Goal: Check status

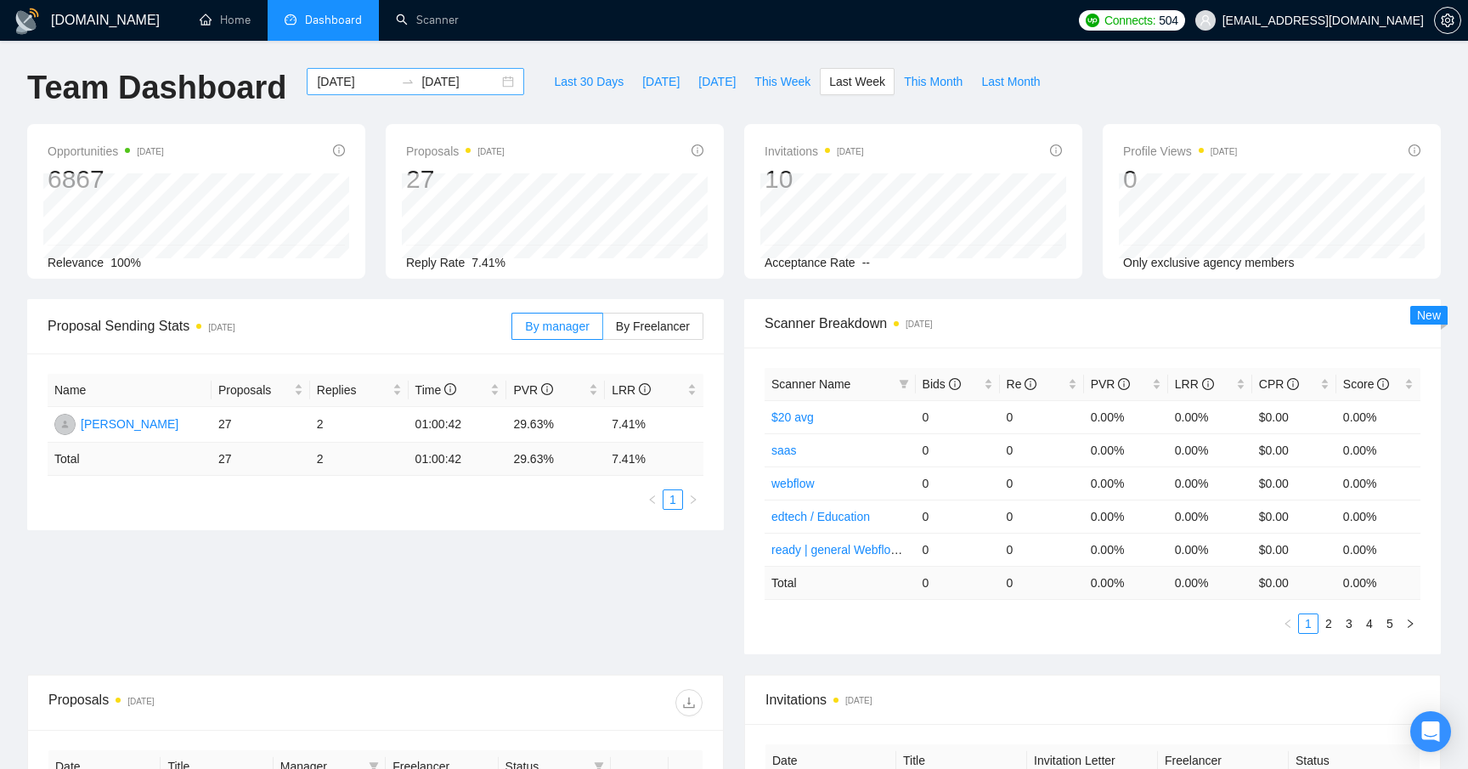
click at [455, 88] on input "[DATE]" at bounding box center [460, 81] width 77 height 19
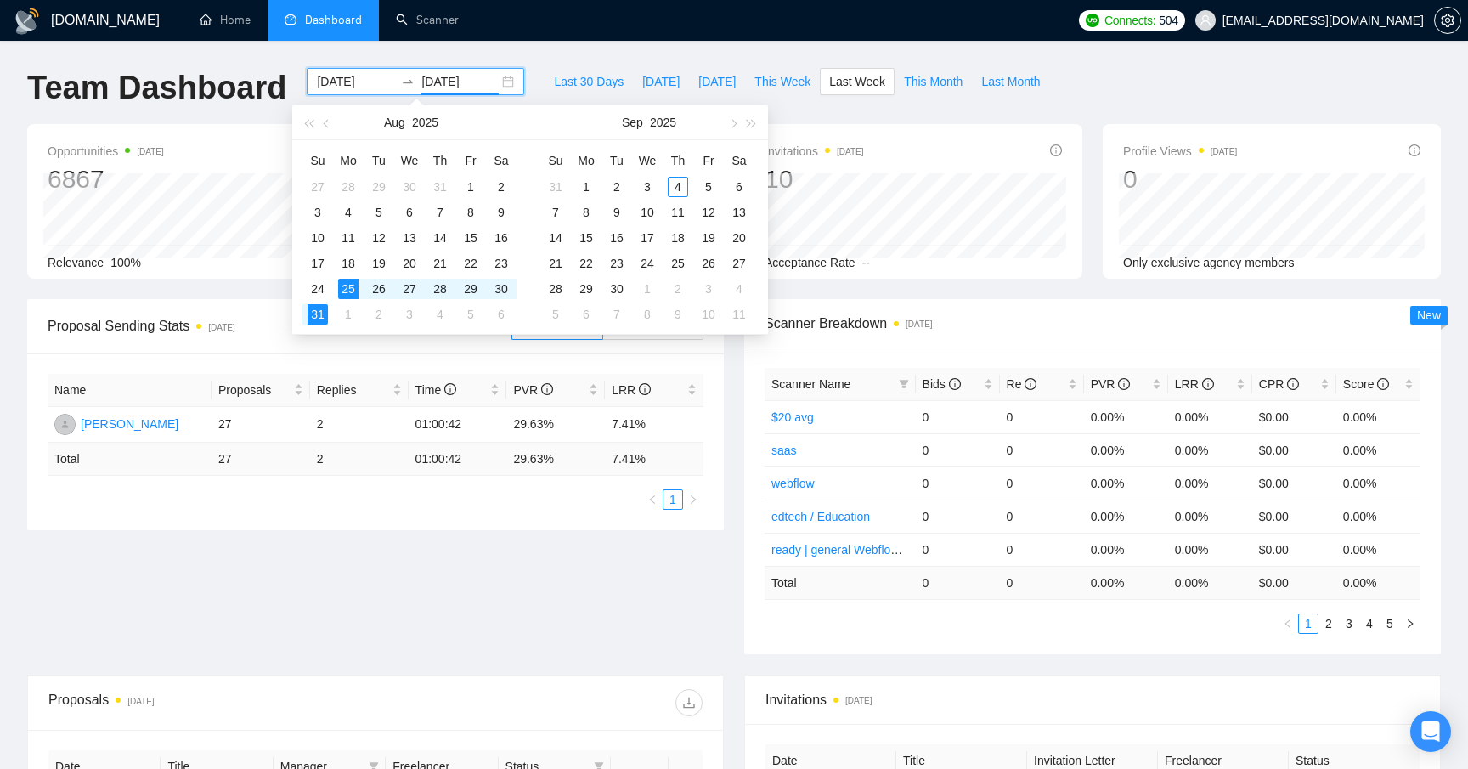
click at [367, 81] on input "[DATE]" at bounding box center [355, 81] width 77 height 19
type input "[DATE]"
click at [355, 262] on div "18" at bounding box center [348, 263] width 20 height 20
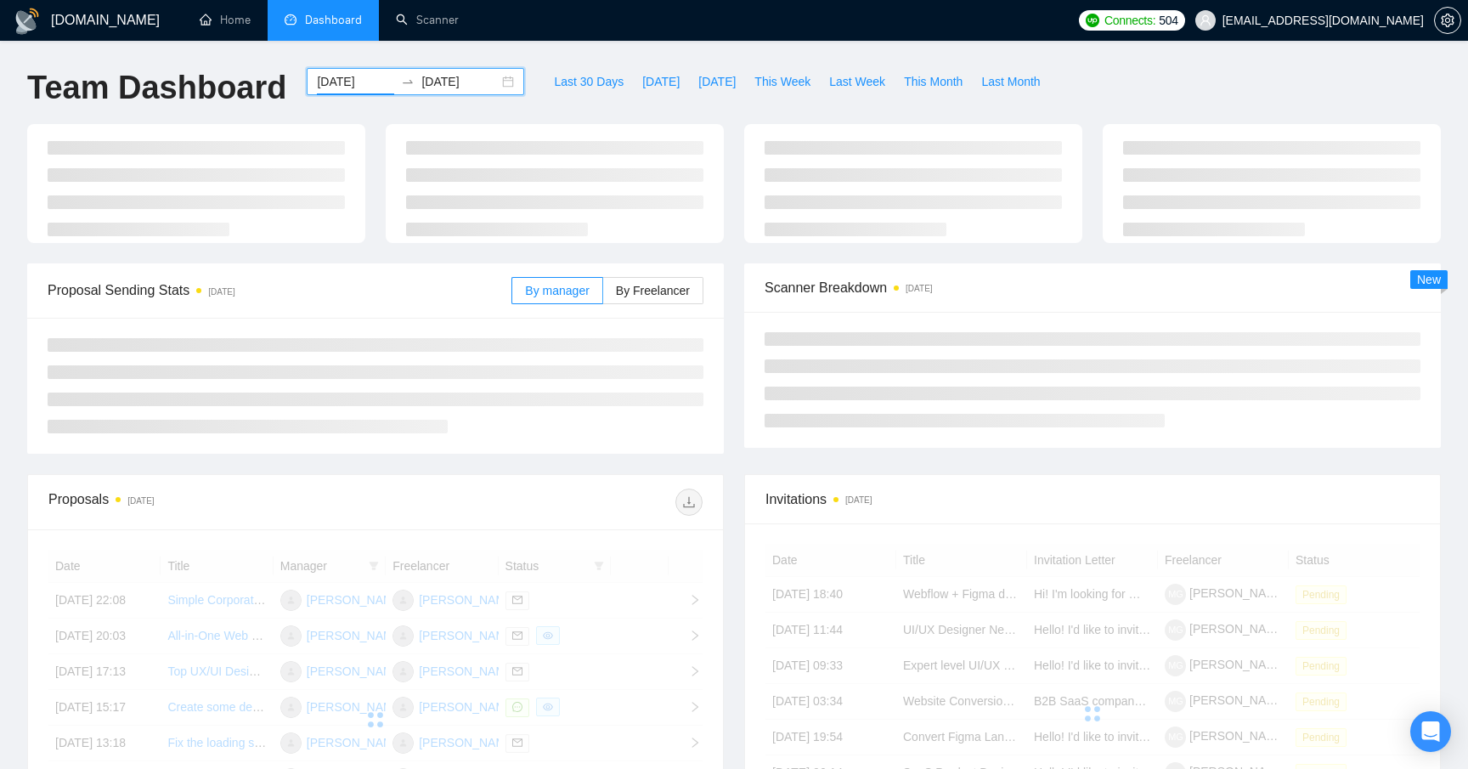
click at [439, 77] on input "[DATE]" at bounding box center [460, 81] width 77 height 19
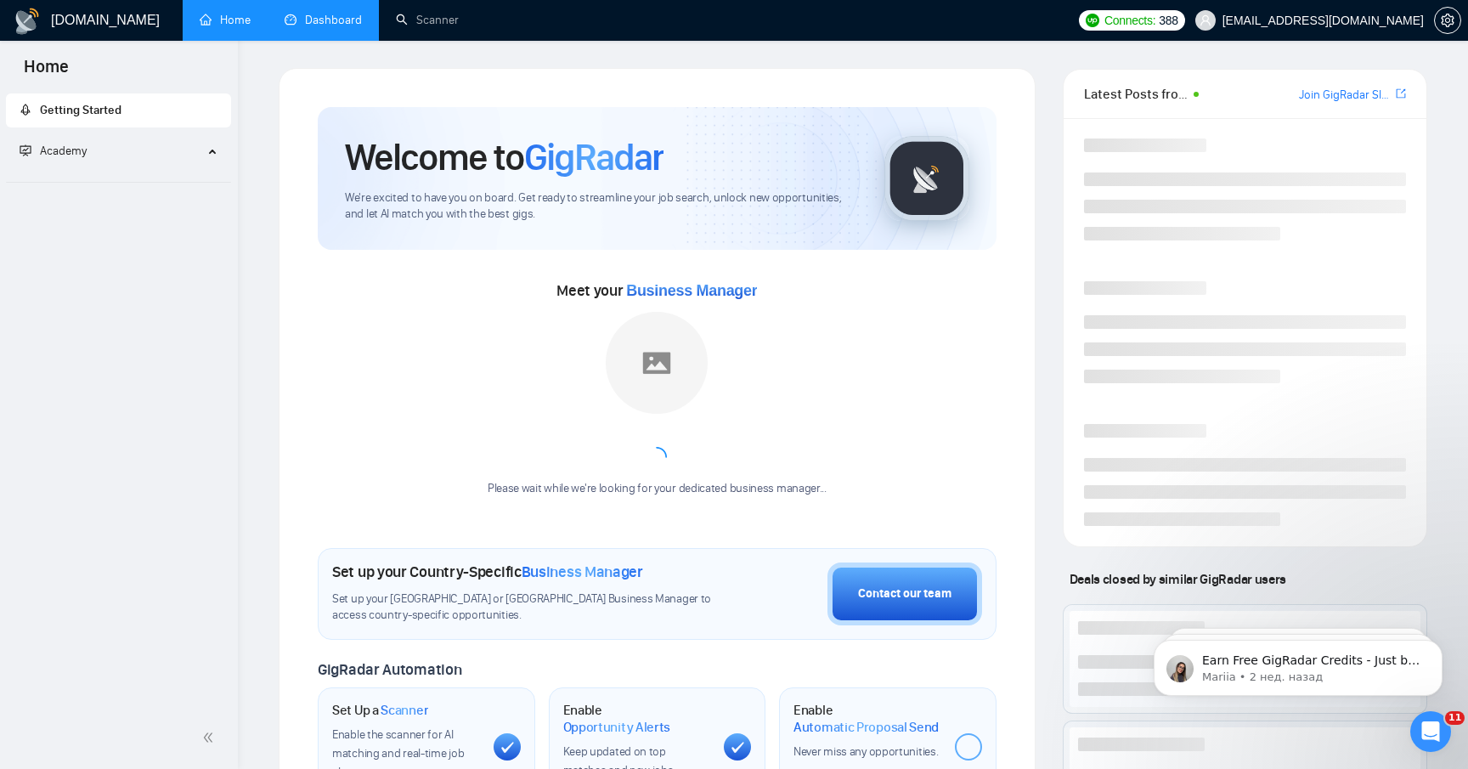
click at [345, 24] on link "Dashboard" at bounding box center [323, 20] width 77 height 14
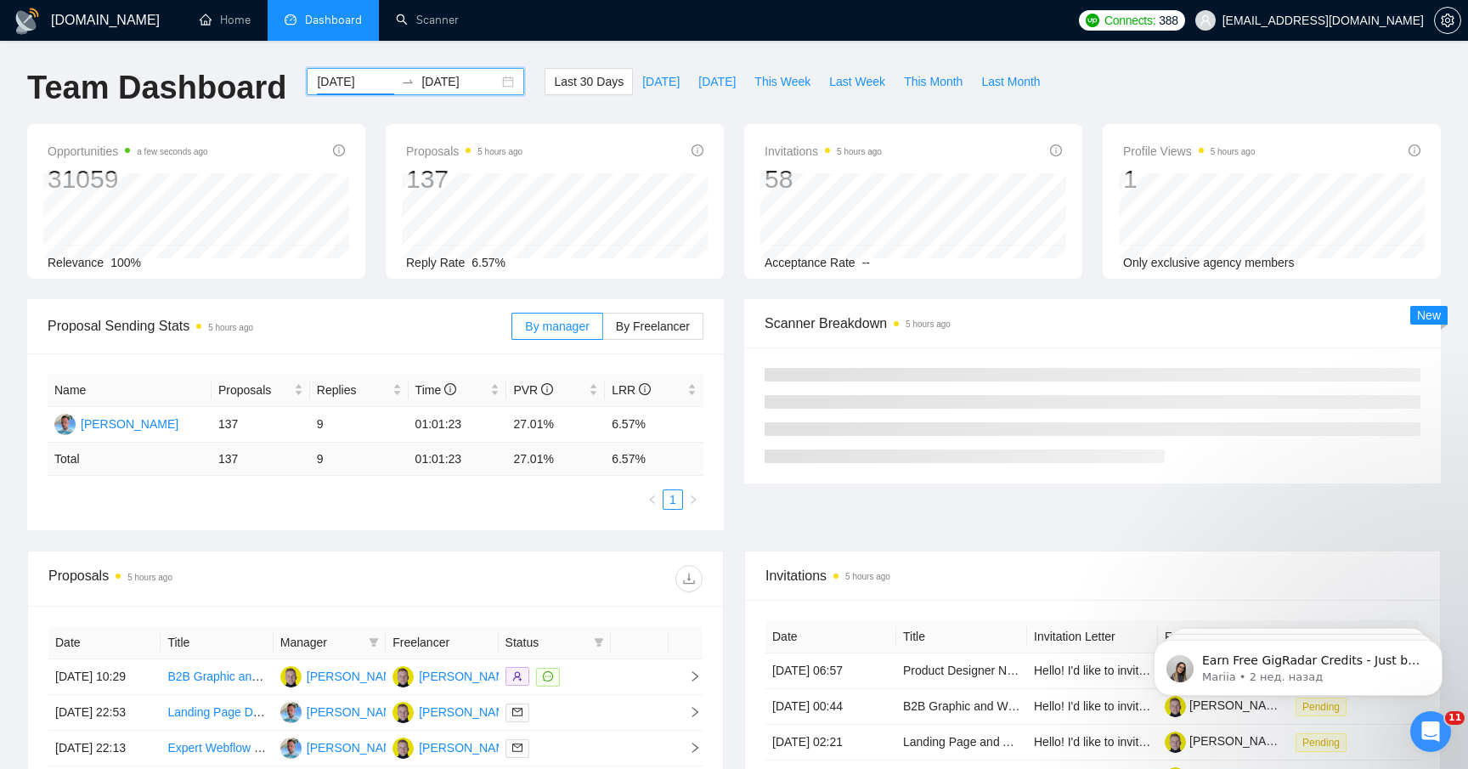
click at [354, 88] on input "[DATE]" at bounding box center [355, 81] width 77 height 19
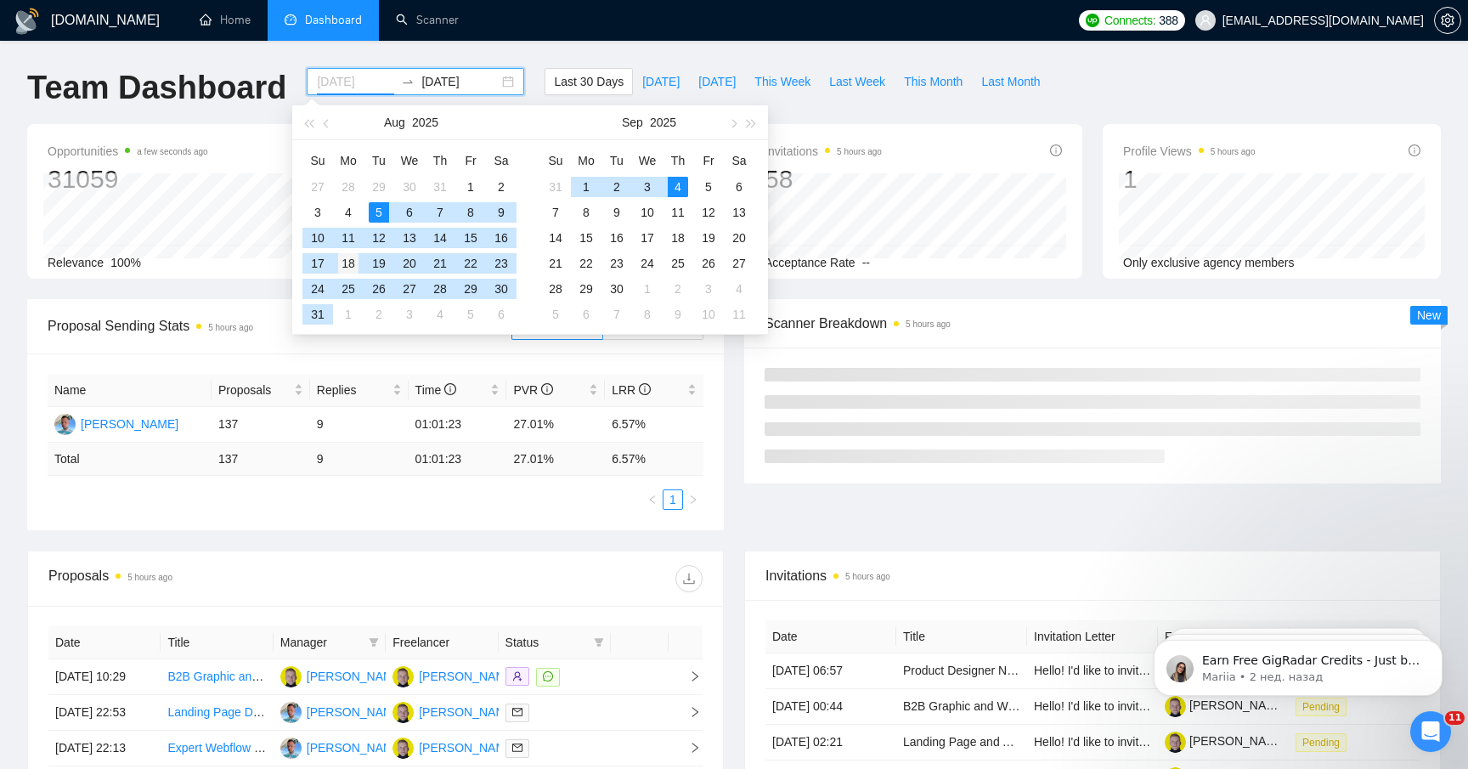
type input "[DATE]"
click at [353, 262] on div "18" at bounding box center [348, 263] width 20 height 20
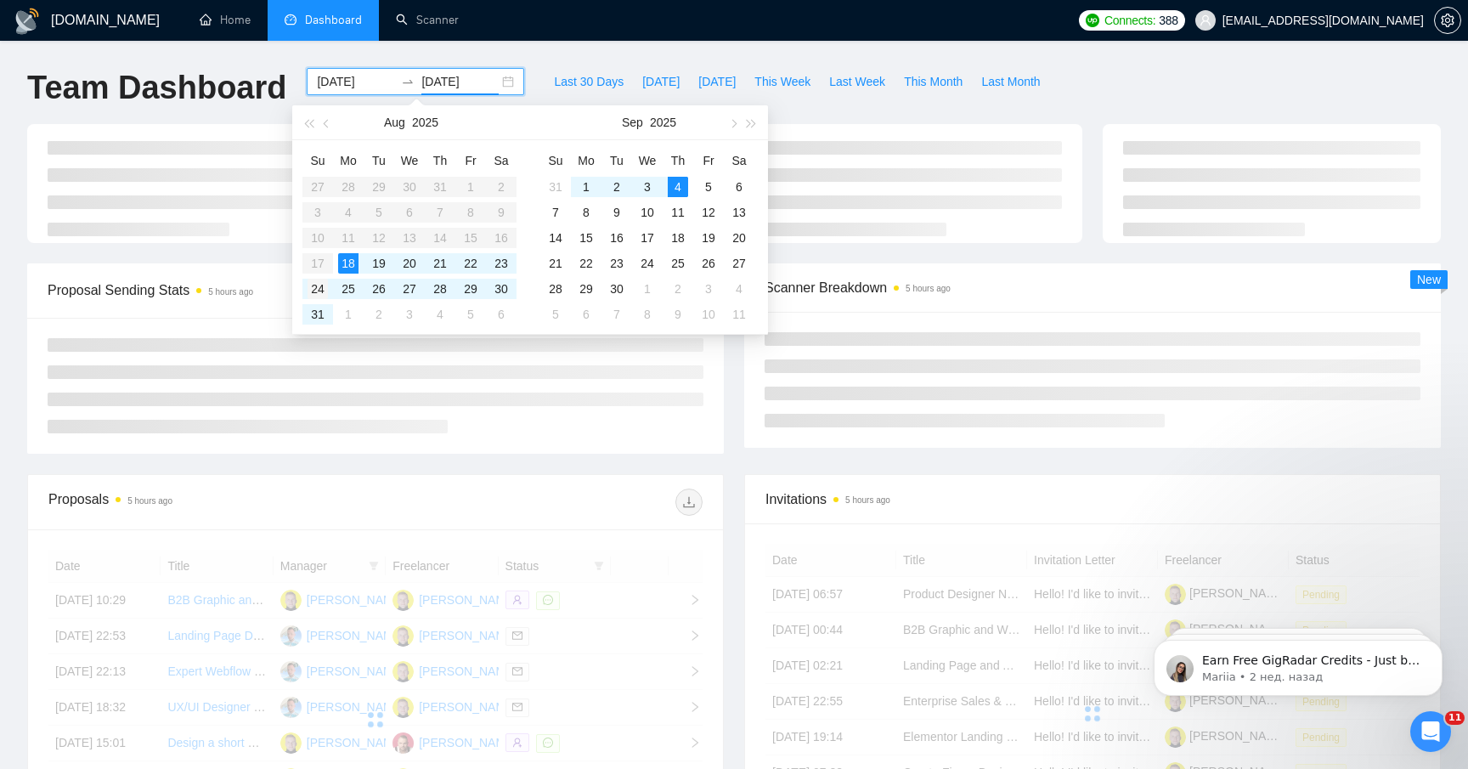
type input "2025-08-24"
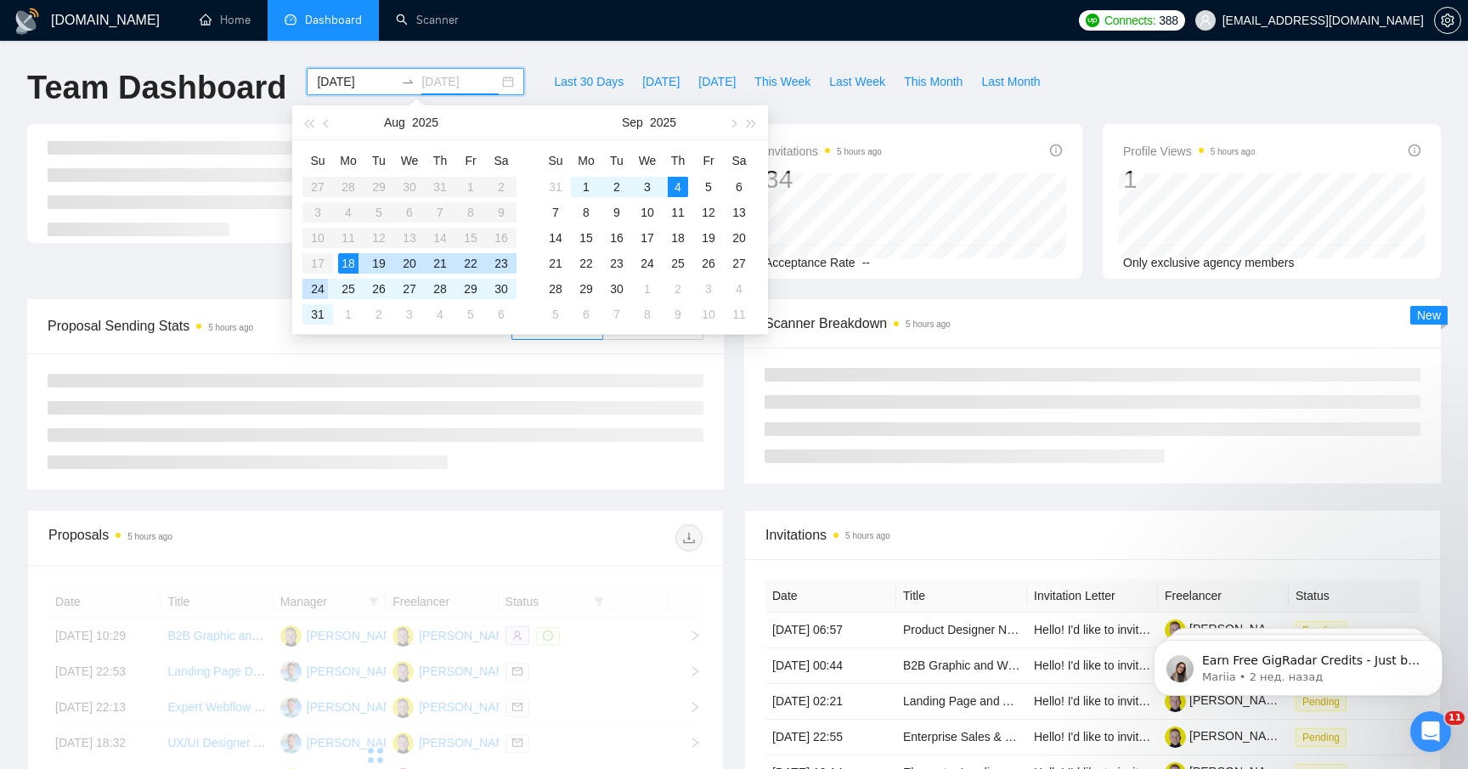
click at [320, 291] on div "24" at bounding box center [318, 289] width 20 height 20
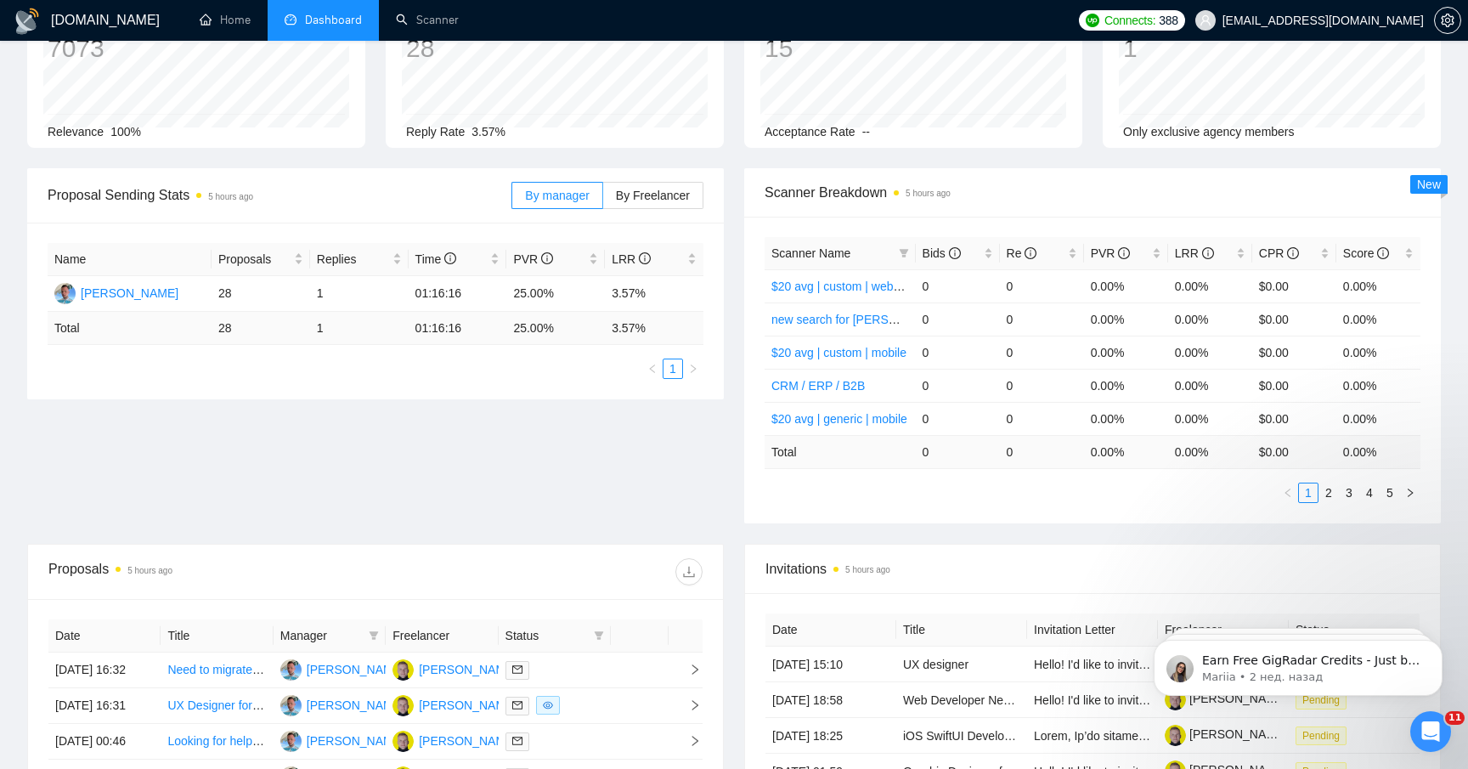
scroll to position [132, 0]
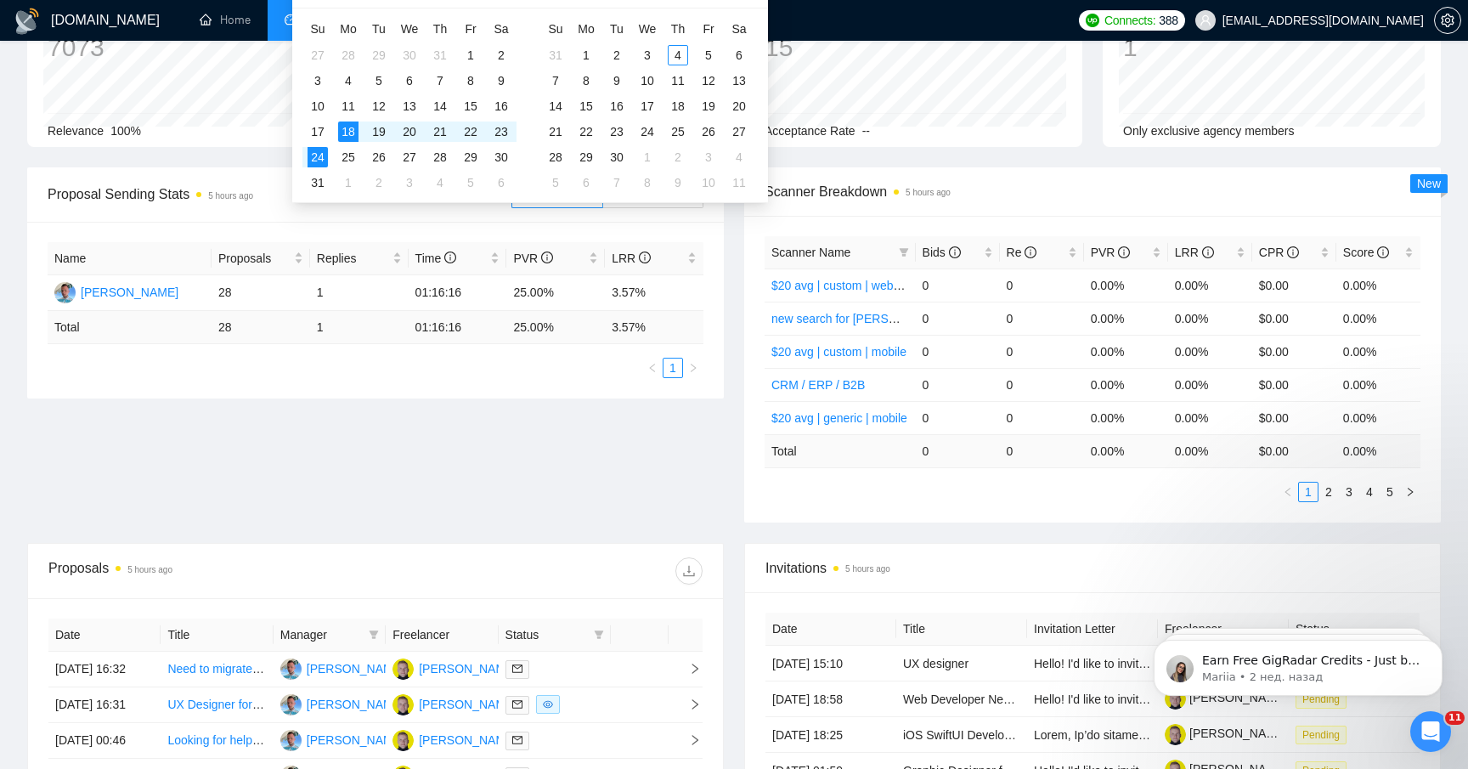
click at [518, 450] on div "Proposal Sending Stats 5 hours ago By manager By Freelancer Name Proposals Repl…" at bounding box center [734, 355] width 1434 height 376
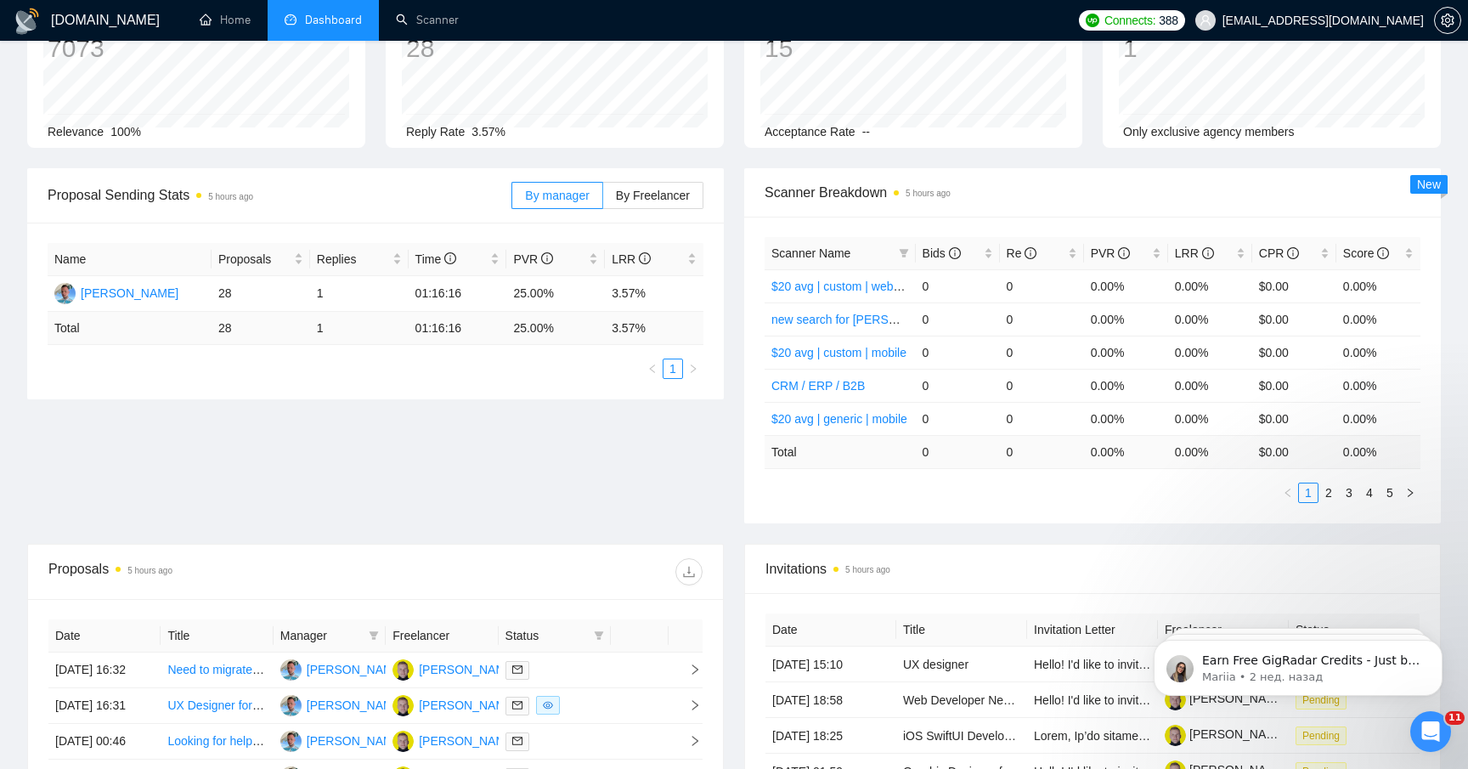
scroll to position [0, 0]
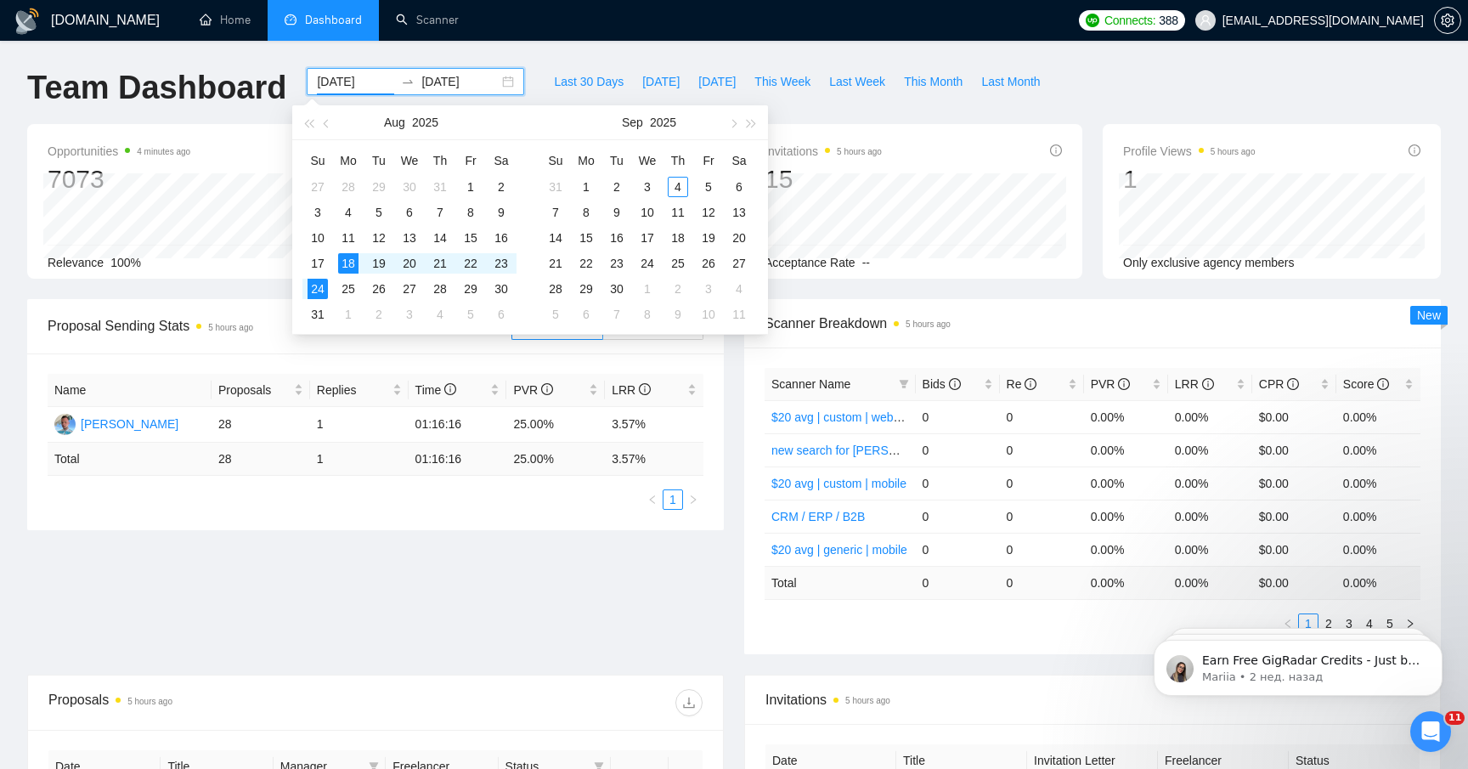
click at [354, 88] on input "[DATE]" at bounding box center [355, 81] width 77 height 19
type input "[DATE]"
click at [352, 233] on div "11" at bounding box center [348, 238] width 20 height 20
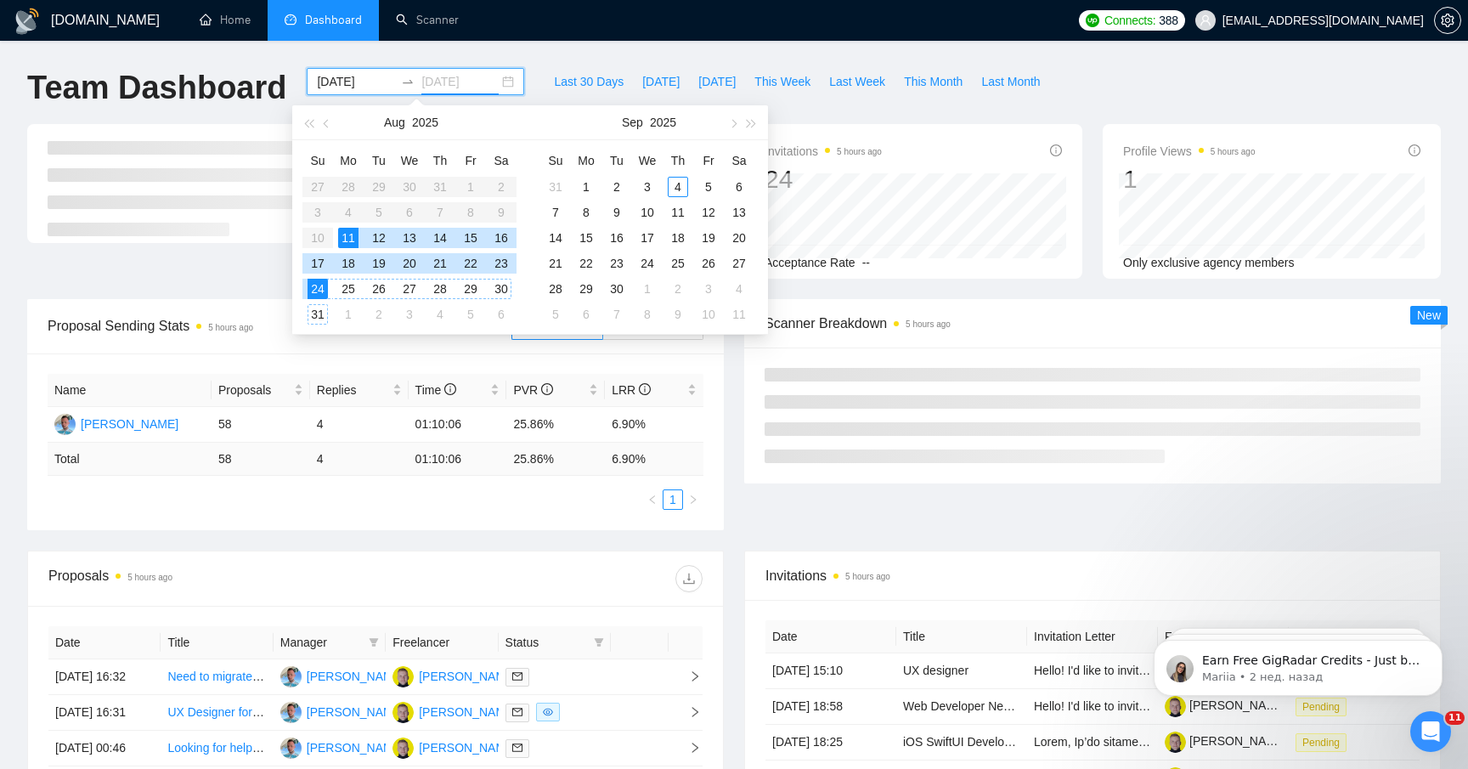
type input "2025-08-24"
click at [319, 293] on div "24" at bounding box center [318, 289] width 20 height 20
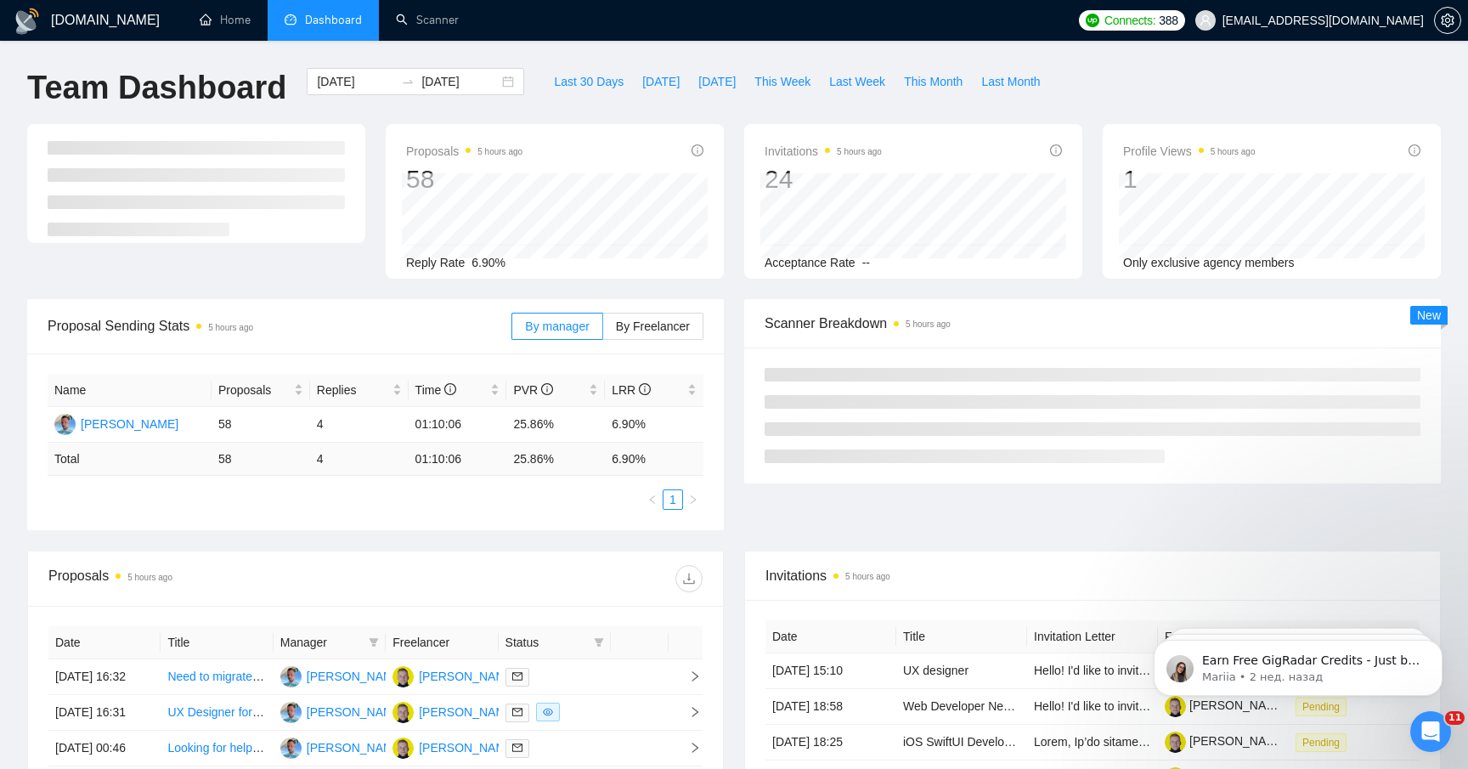
click at [247, 263] on div at bounding box center [196, 201] width 359 height 155
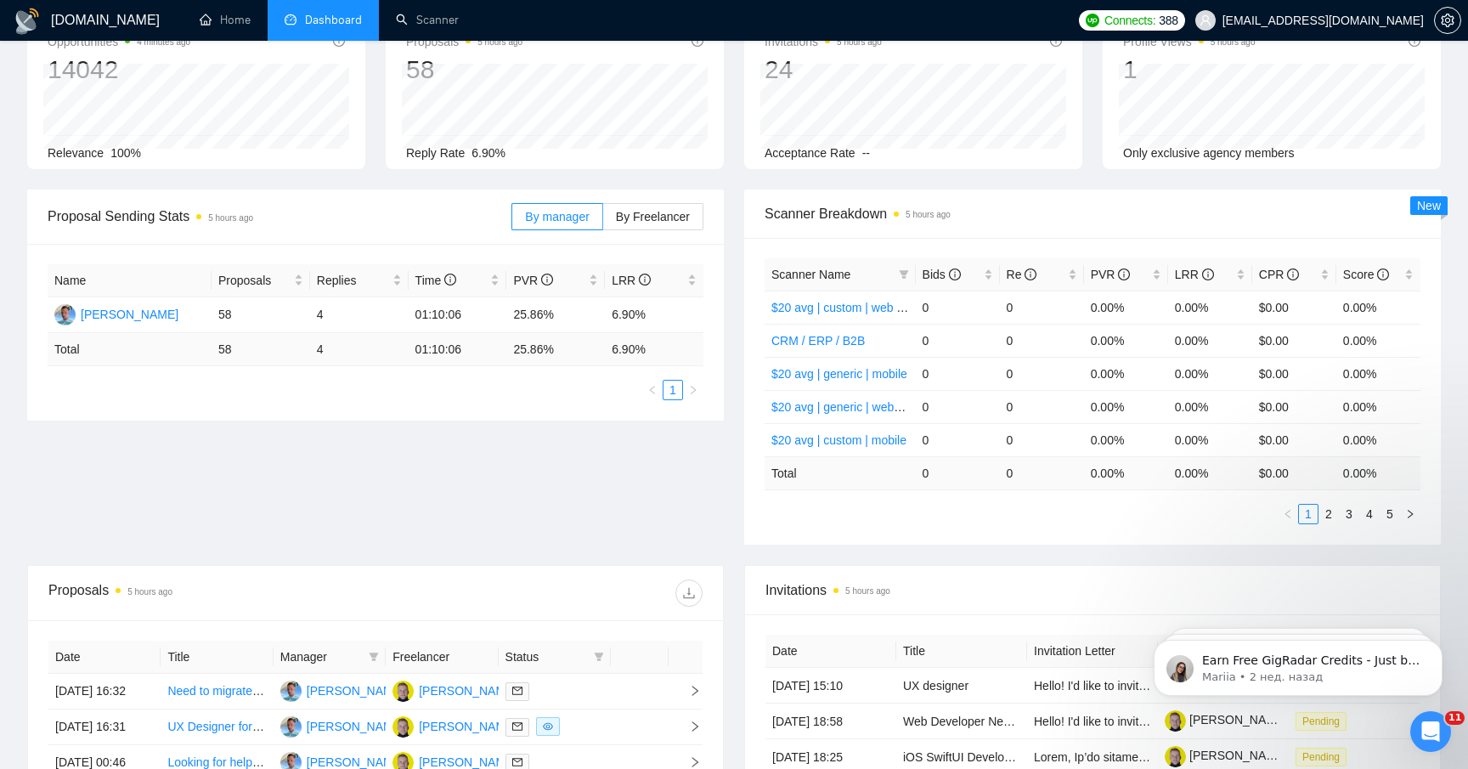
scroll to position [184, 0]
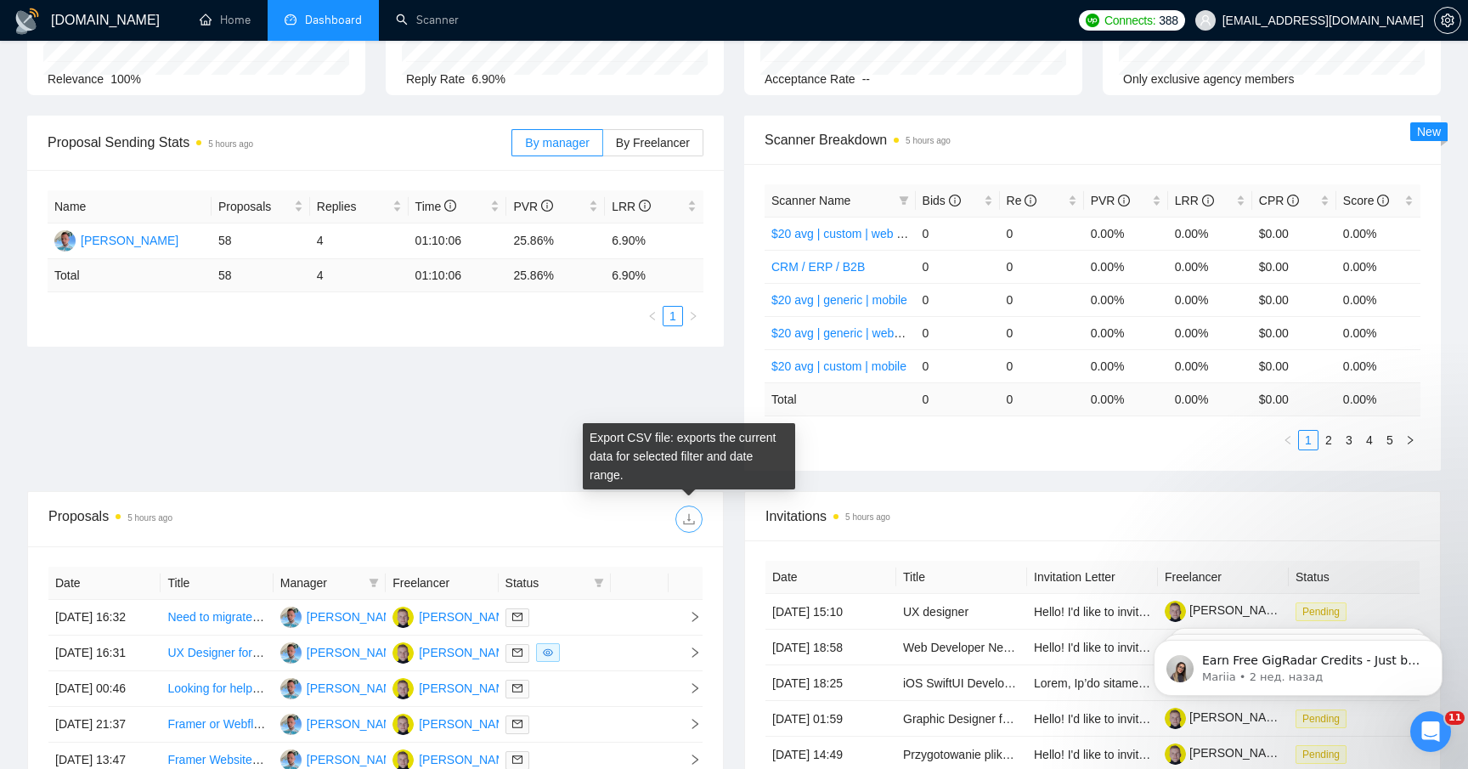
click at [693, 513] on icon "download" at bounding box center [689, 519] width 14 height 14
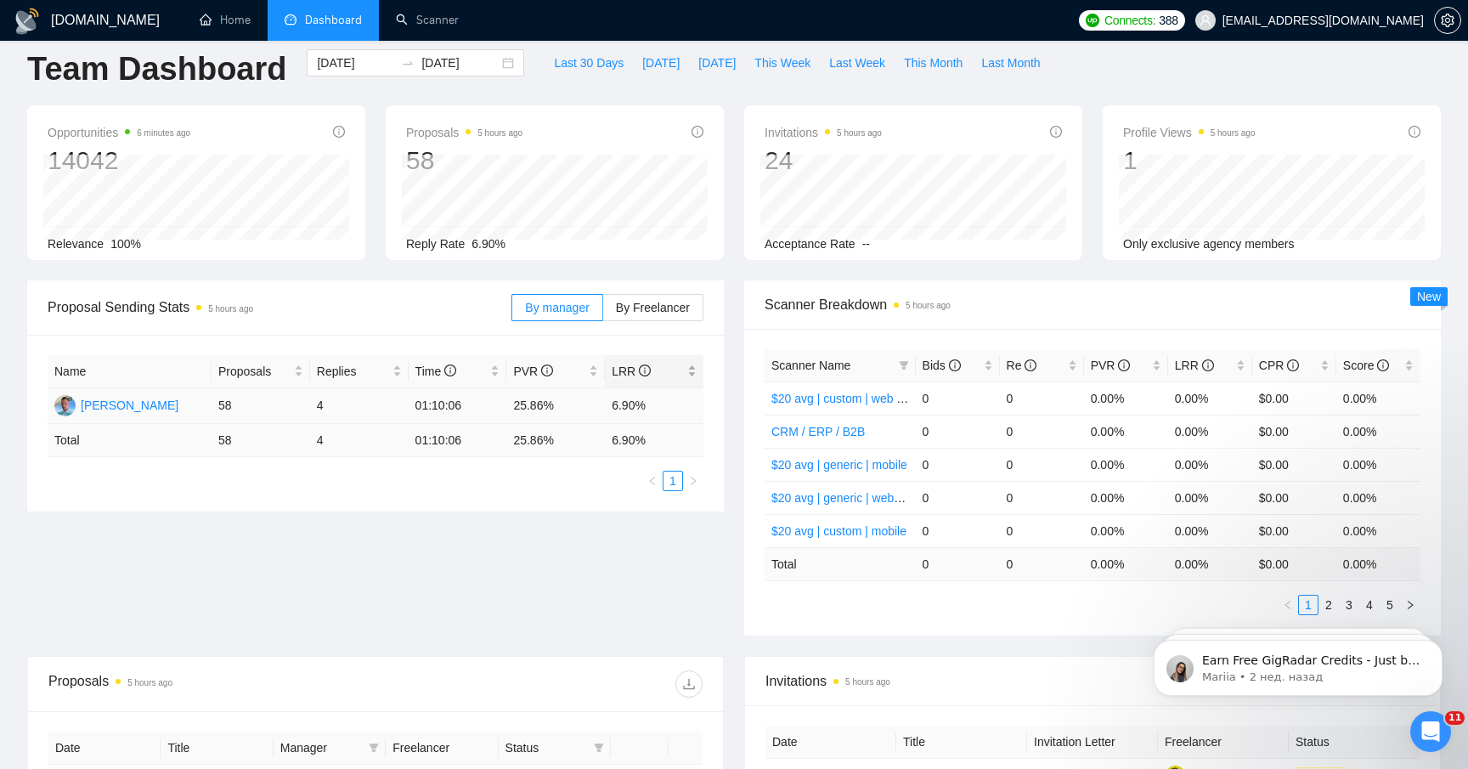
scroll to position [0, 0]
